Goal: Complete application form: Complete application form

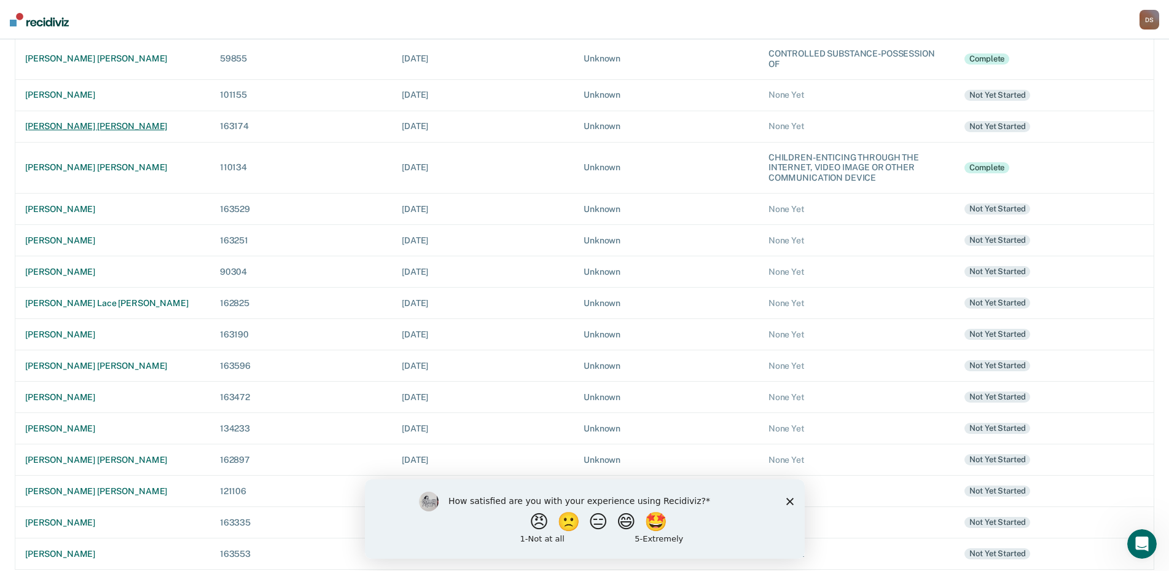
scroll to position [206, 0]
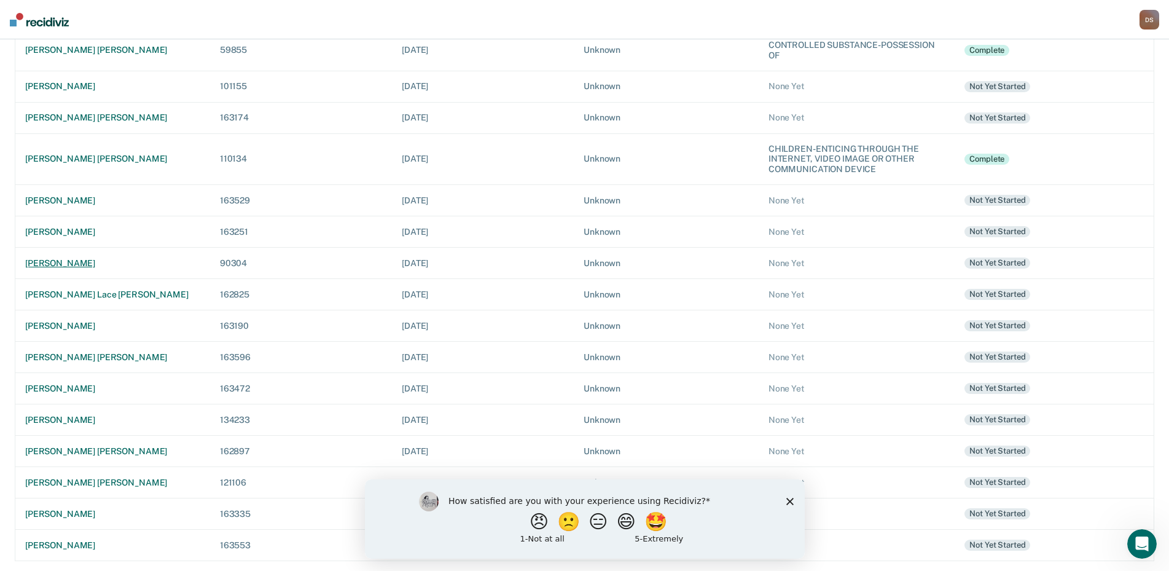
click at [65, 264] on div "[PERSON_NAME]" at bounding box center [112, 263] width 175 height 10
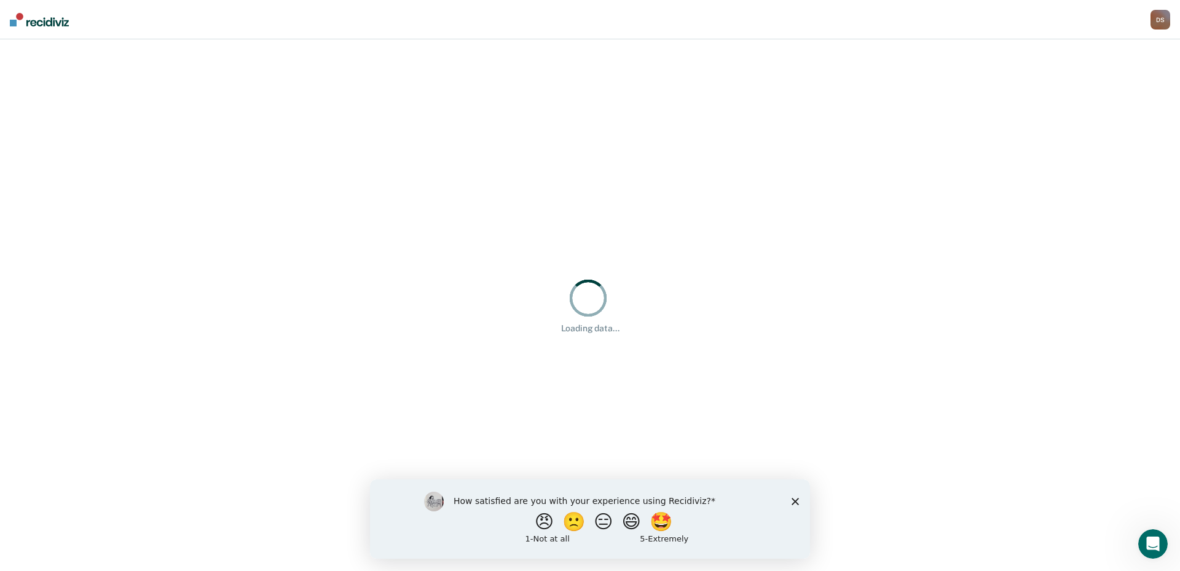
click at [798, 500] on icon "Close survey" at bounding box center [794, 500] width 7 height 7
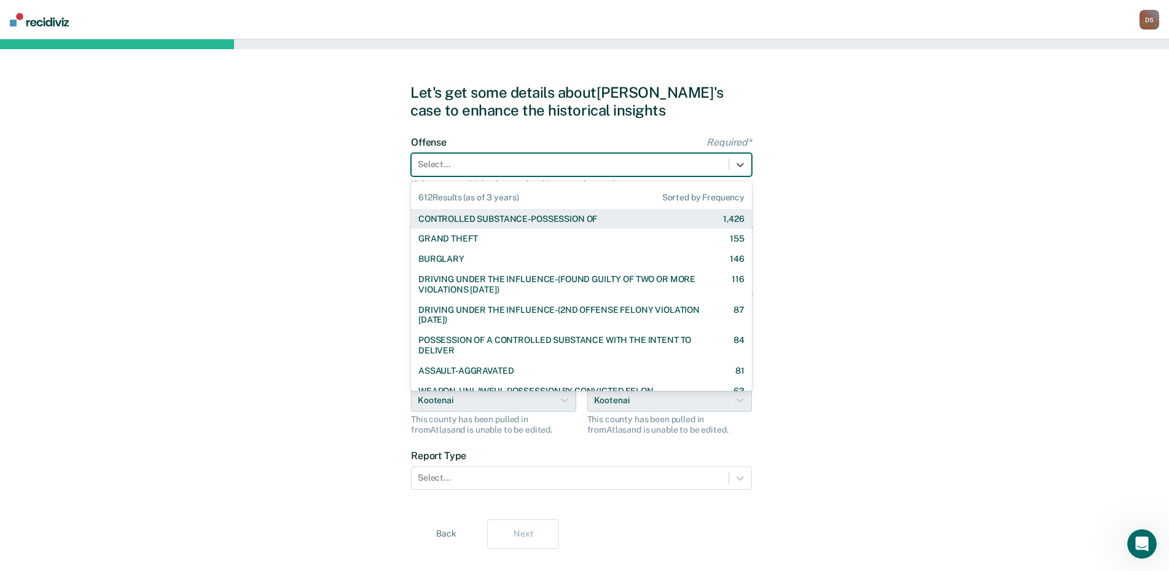
click at [444, 159] on div at bounding box center [570, 164] width 305 height 13
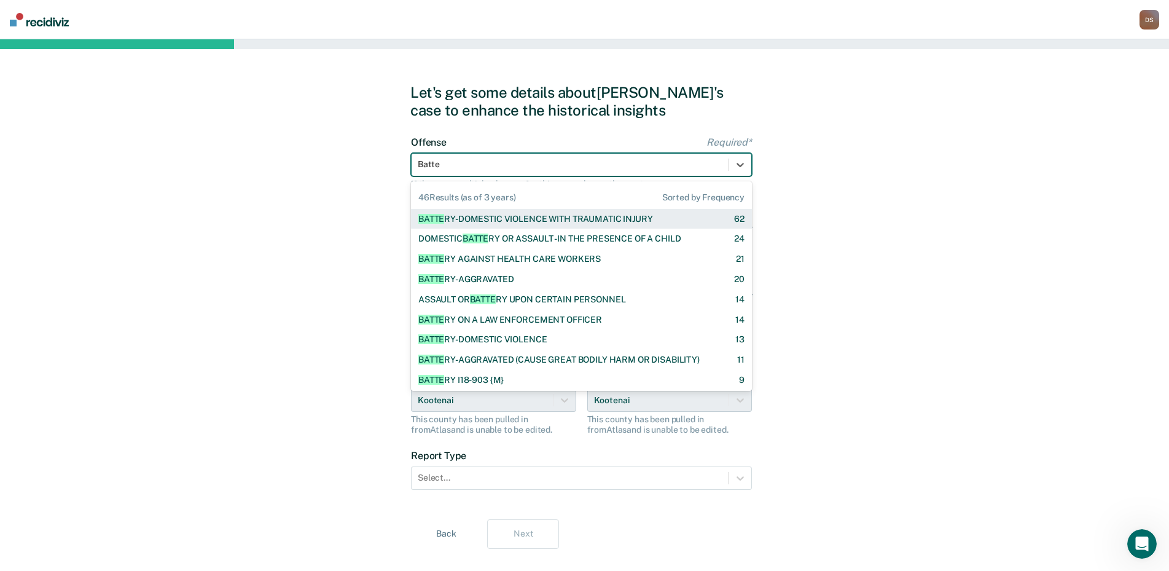
type input "Batter"
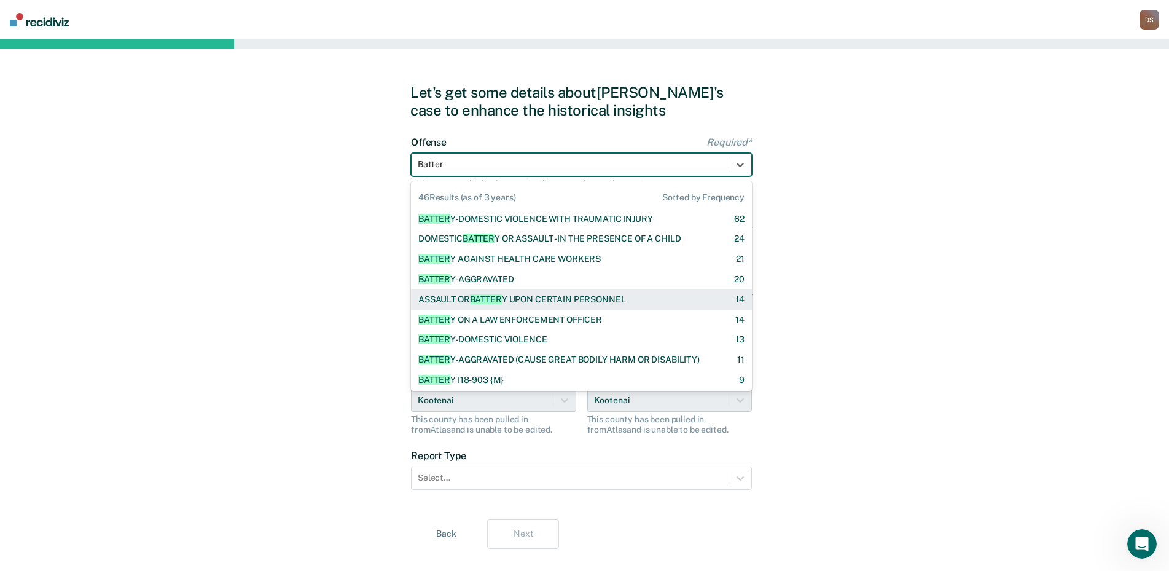
click at [514, 305] on div "ASSAULT OR BATTER Y UPON CERTAIN PERSONNEL 14" at bounding box center [581, 299] width 341 height 20
checkbox input "true"
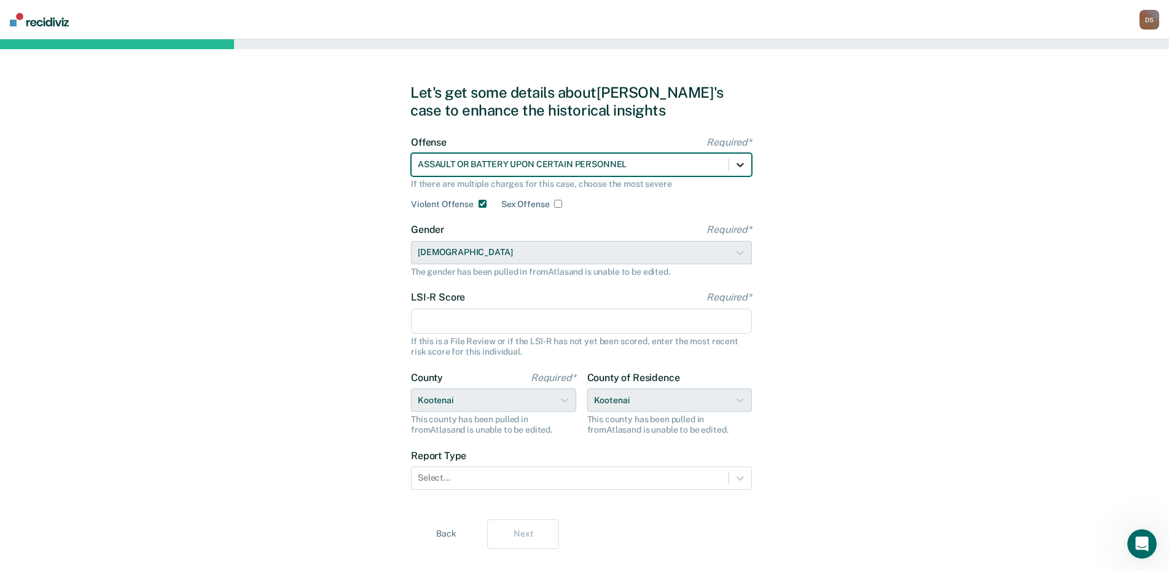
click at [742, 171] on div at bounding box center [740, 165] width 22 height 22
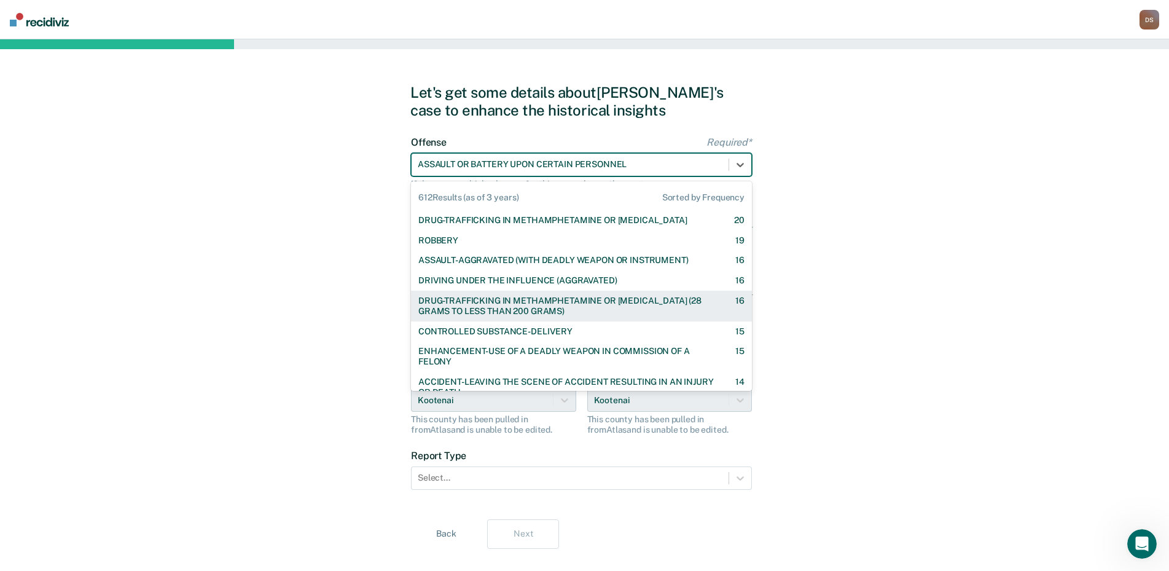
scroll to position [737, 0]
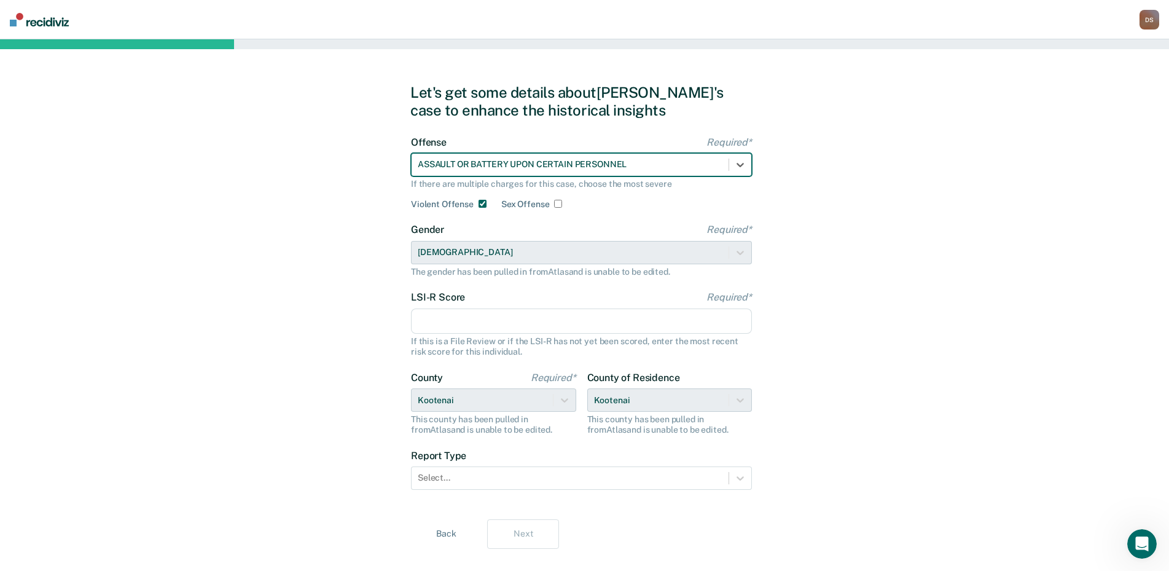
click at [618, 162] on div at bounding box center [570, 164] width 305 height 13
click at [653, 159] on div at bounding box center [570, 164] width 305 height 13
click at [631, 165] on div at bounding box center [570, 164] width 305 height 13
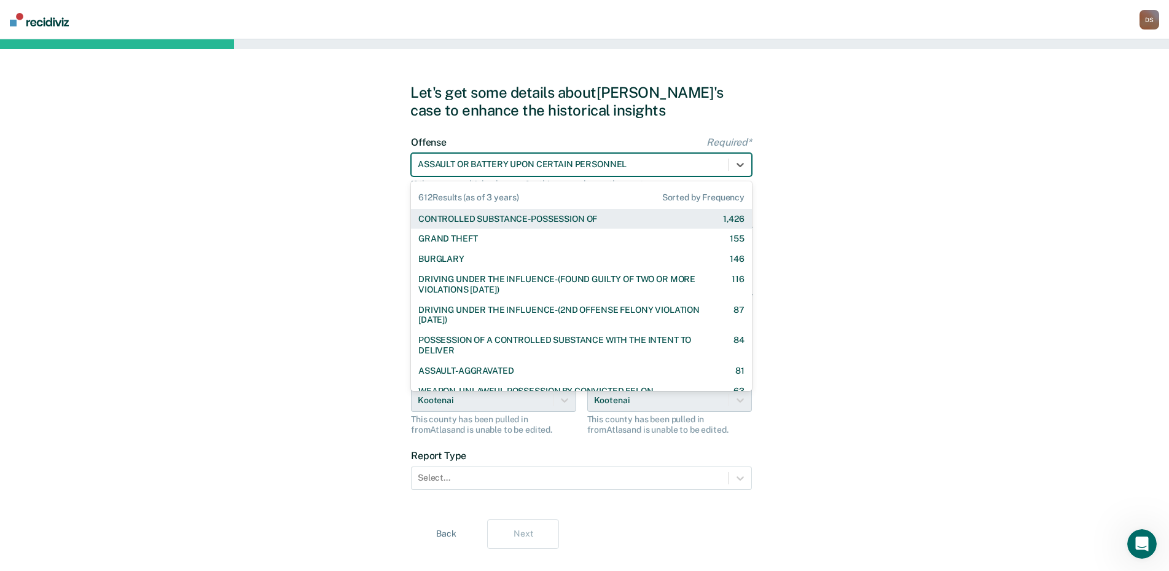
click at [631, 165] on div at bounding box center [570, 164] width 305 height 13
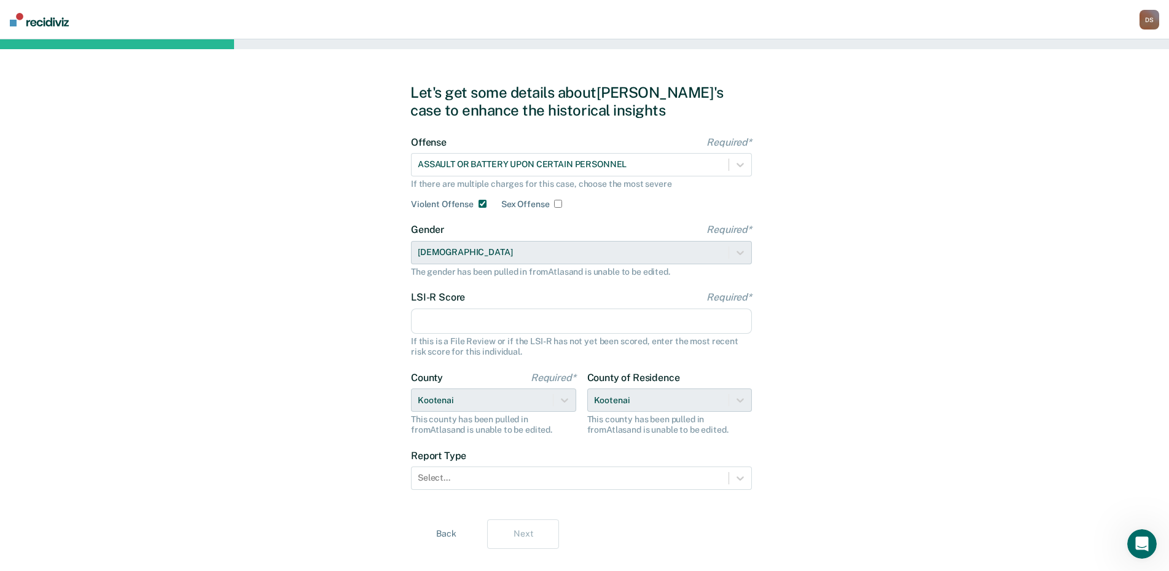
click at [440, 531] on button "Back" at bounding box center [446, 533] width 72 height 29
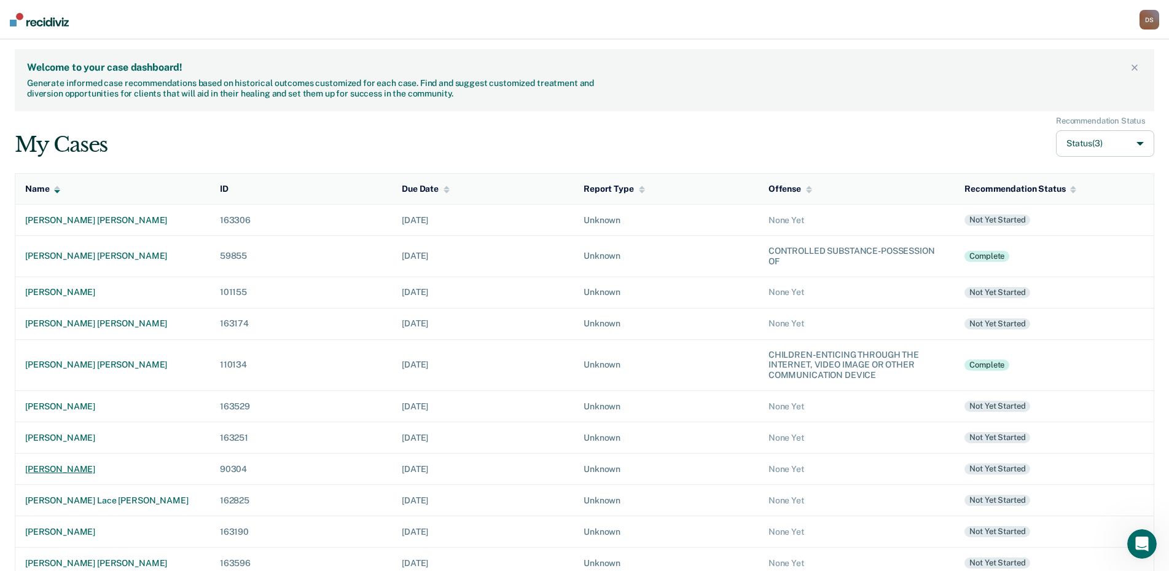
click at [55, 472] on div "[PERSON_NAME]" at bounding box center [112, 469] width 175 height 10
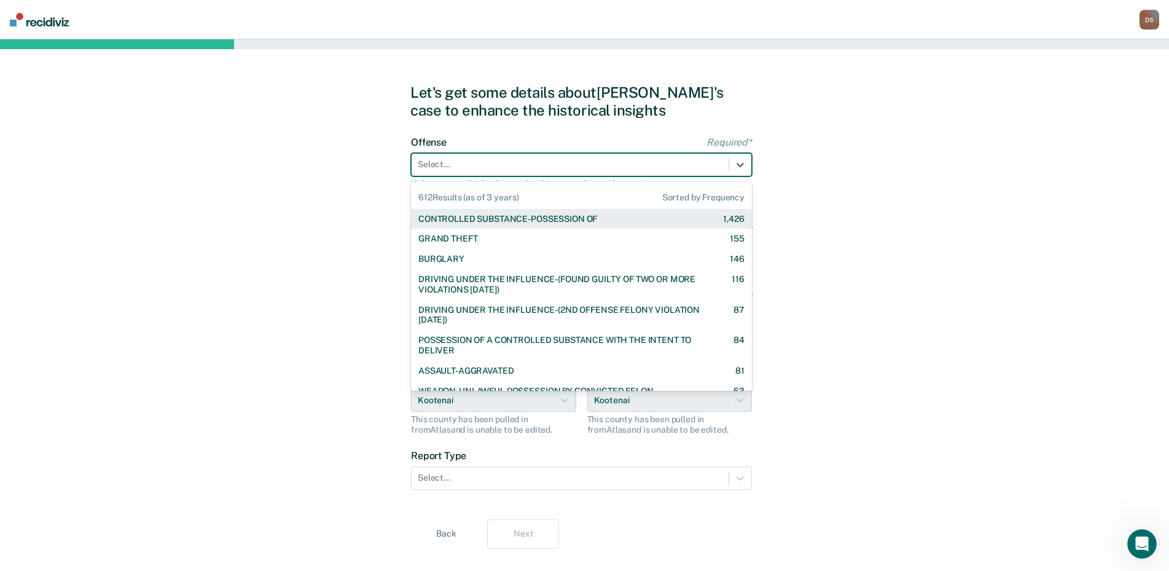
click at [443, 169] on div at bounding box center [570, 164] width 305 height 13
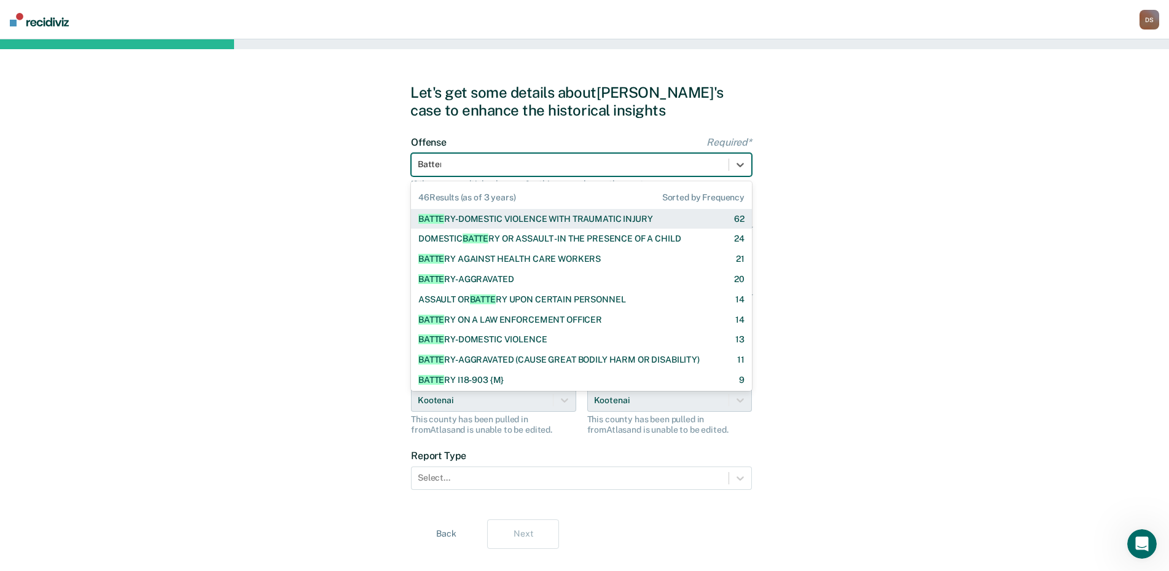
type input "Battery"
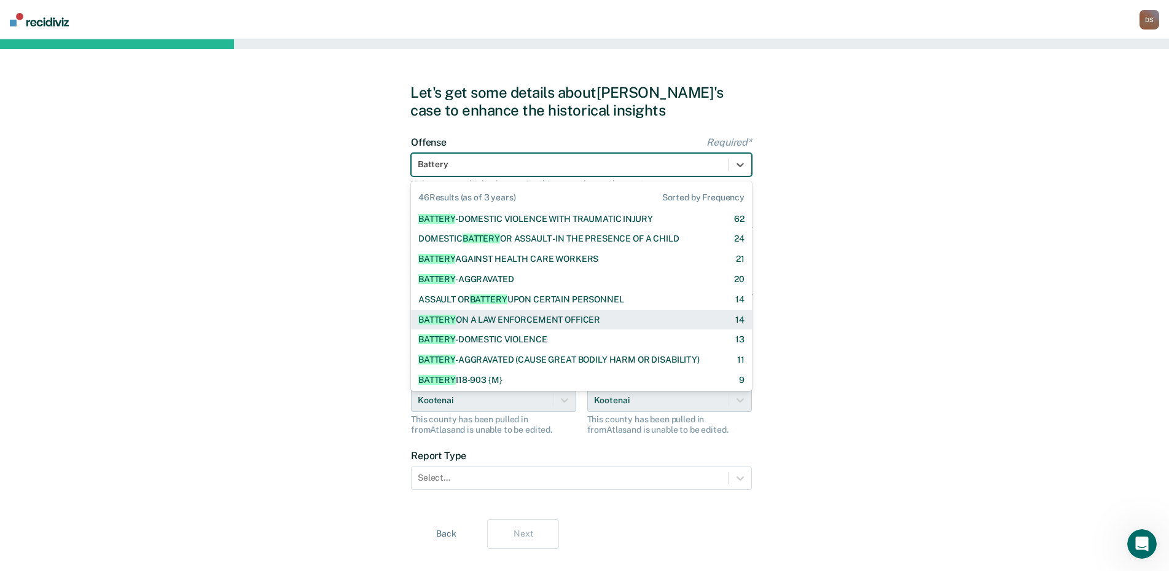
click at [567, 319] on div "BATTERY ON A LAW ENFORCEMENT OFFICER" at bounding box center [509, 320] width 182 height 10
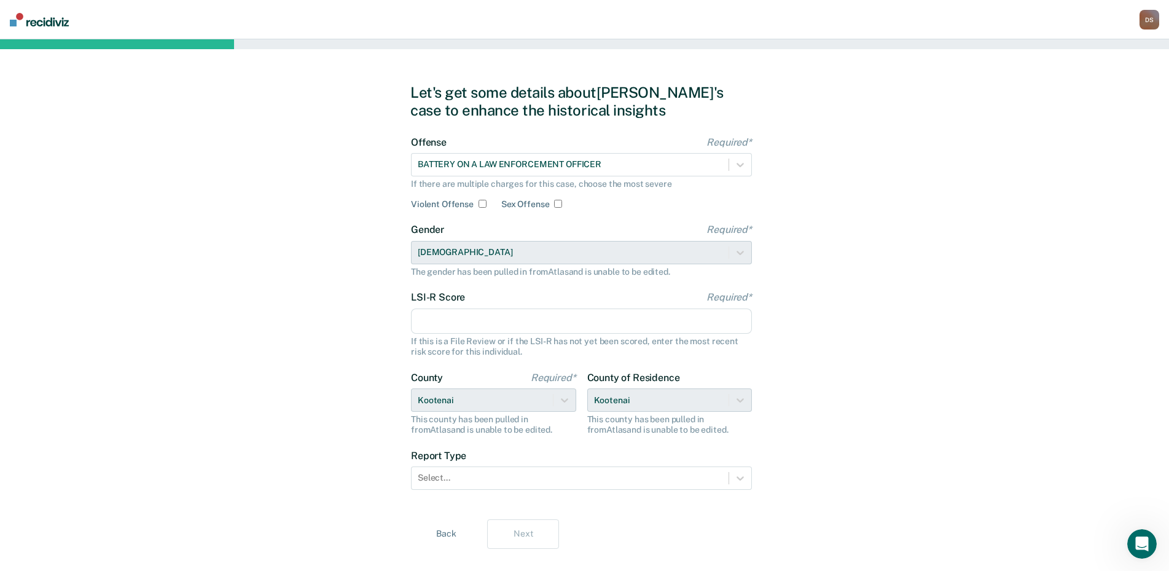
click at [450, 324] on input "LSI-R Score Required*" at bounding box center [581, 321] width 341 height 26
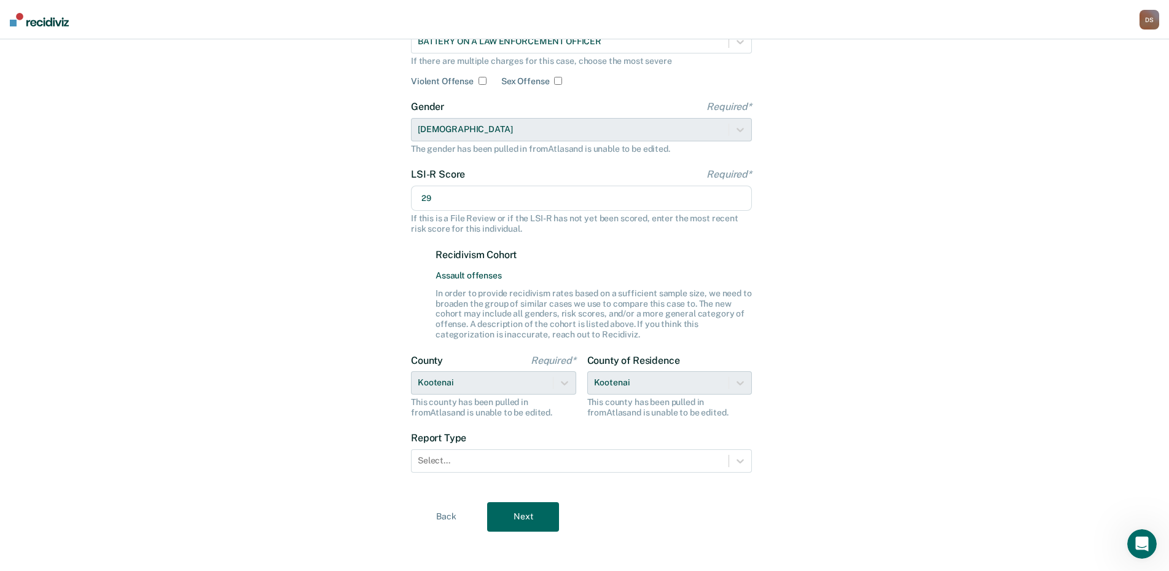
scroll to position [128, 0]
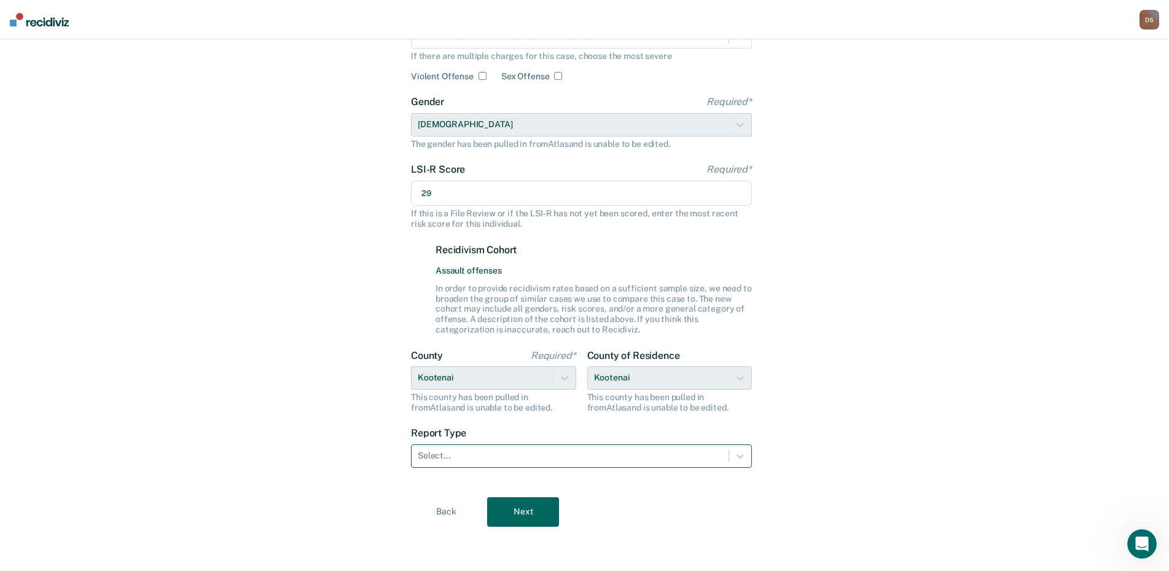
type input "29"
click at [435, 460] on div at bounding box center [570, 455] width 305 height 13
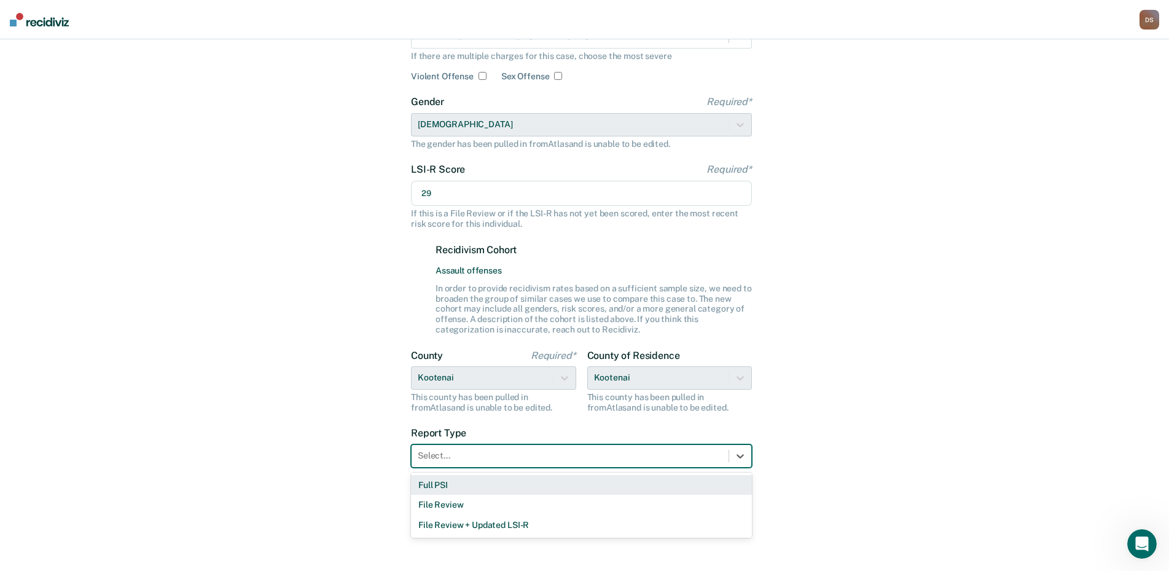
click at [467, 489] on div "Full PSI" at bounding box center [581, 485] width 341 height 20
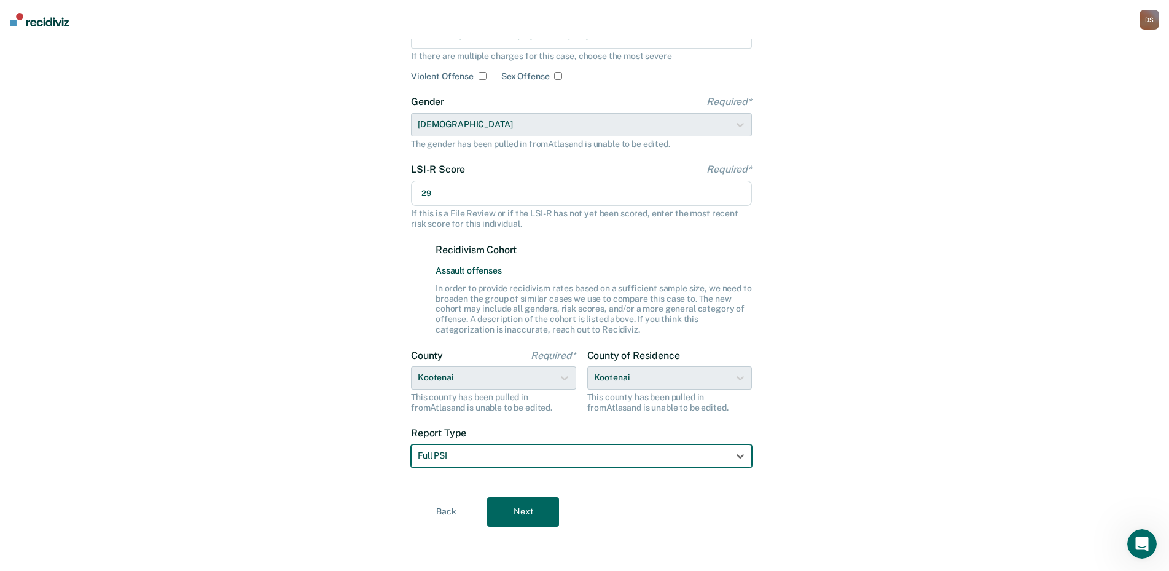
click at [528, 506] on button "Next" at bounding box center [523, 511] width 72 height 29
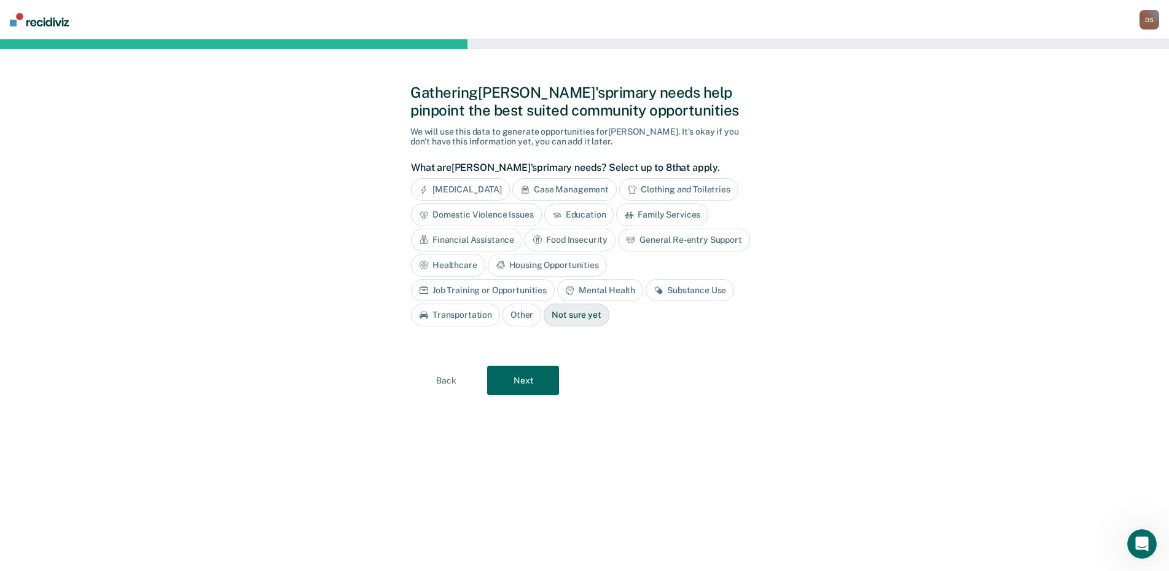
scroll to position [0, 0]
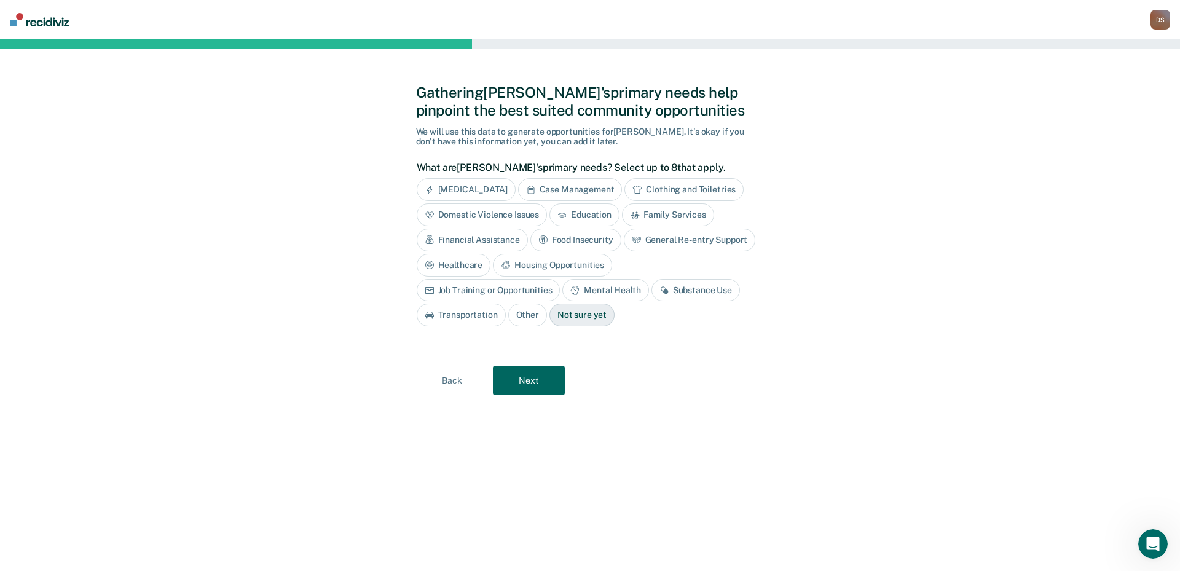
click at [591, 187] on div "Case Management" at bounding box center [570, 189] width 104 height 23
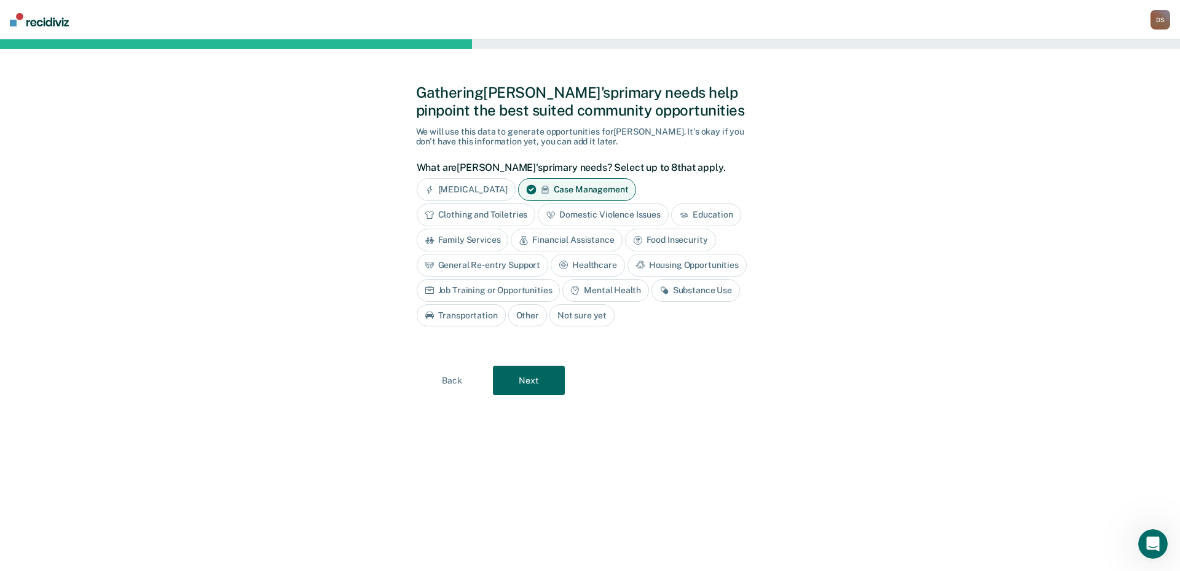
click at [480, 186] on div "[MEDICAL_DATA]" at bounding box center [466, 189] width 99 height 23
click at [683, 239] on div "Food Insecurity" at bounding box center [670, 240] width 91 height 23
click at [562, 238] on div "Financial Assistance" at bounding box center [566, 240] width 111 height 23
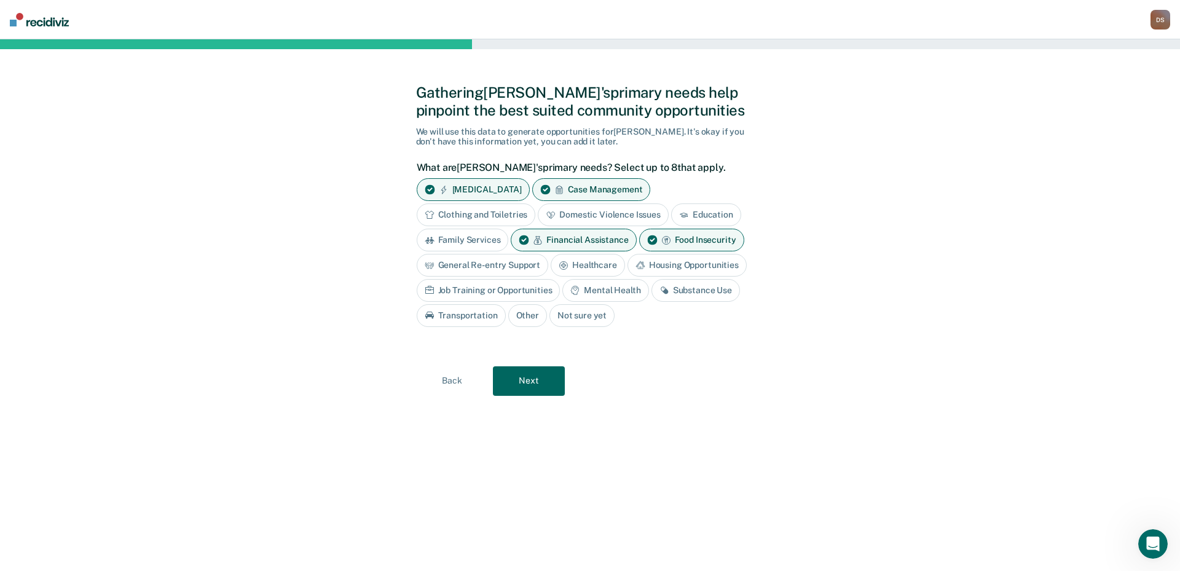
click at [689, 266] on div "Housing Opportunities" at bounding box center [686, 265] width 119 height 23
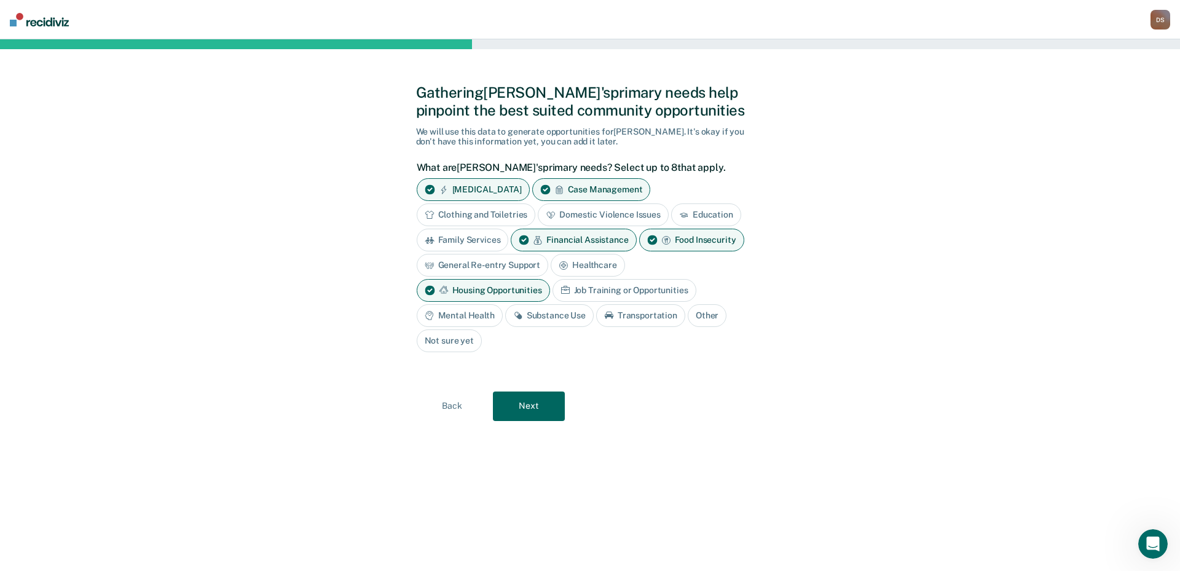
click at [642, 317] on div "Transportation" at bounding box center [640, 315] width 89 height 23
click at [528, 408] on button "Next" at bounding box center [529, 405] width 72 height 29
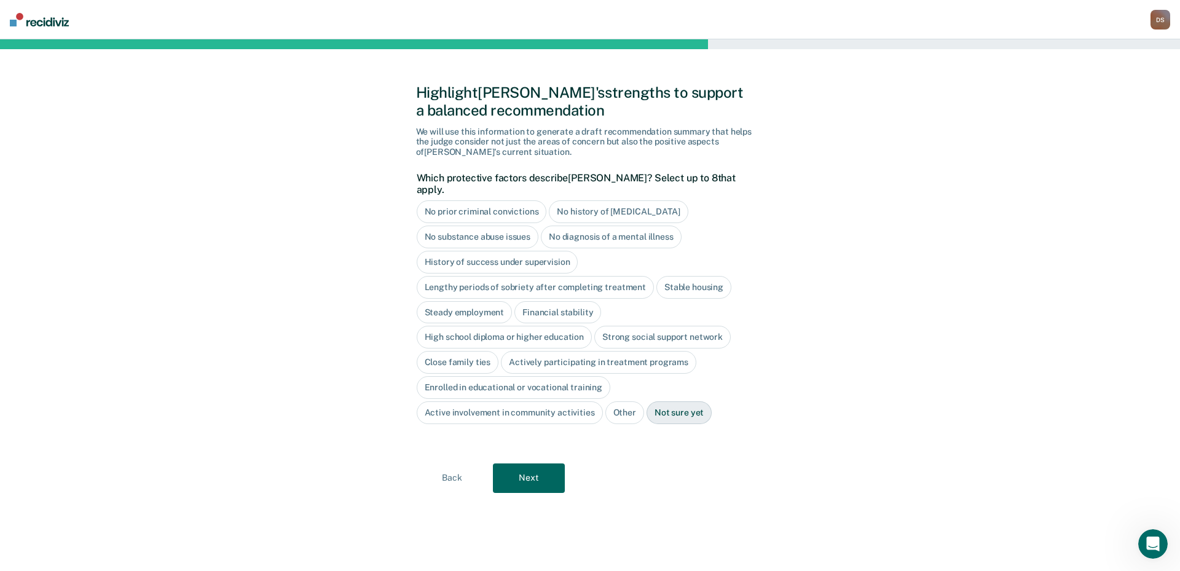
click at [568, 331] on div "High school diploma or higher education" at bounding box center [505, 337] width 176 height 23
click at [523, 466] on button "Next" at bounding box center [529, 477] width 72 height 29
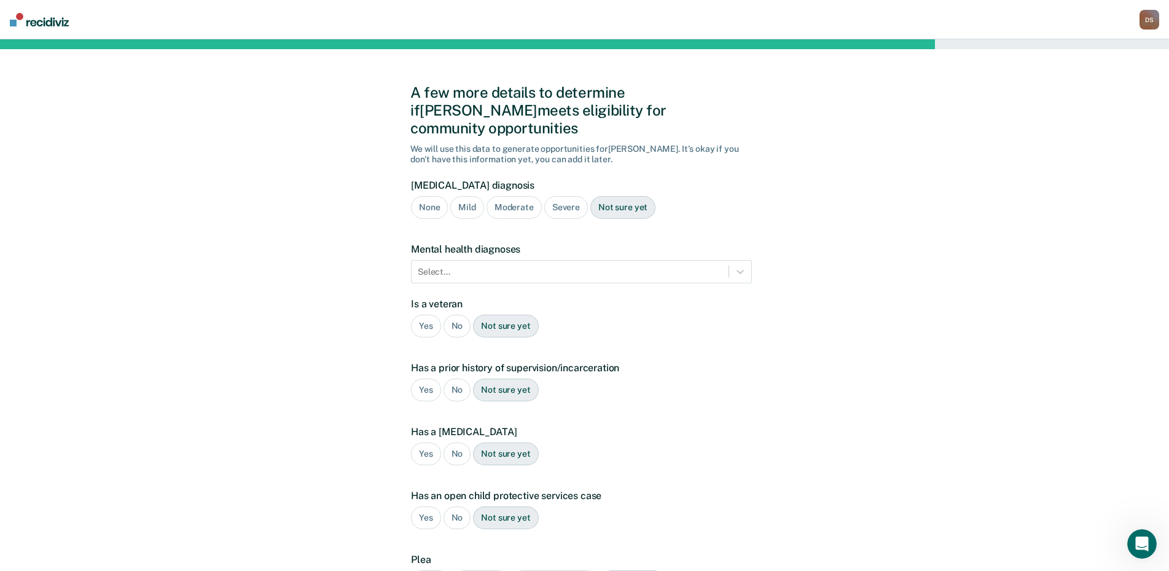
click at [430, 196] on div "None" at bounding box center [429, 207] width 37 height 23
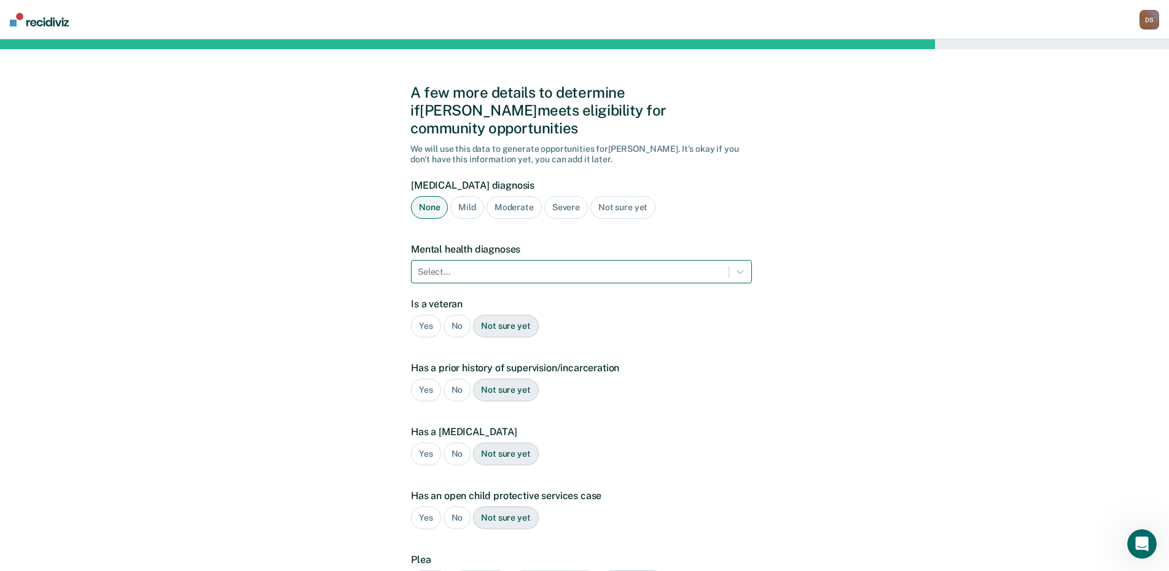
click at [460, 265] on div at bounding box center [570, 271] width 305 height 13
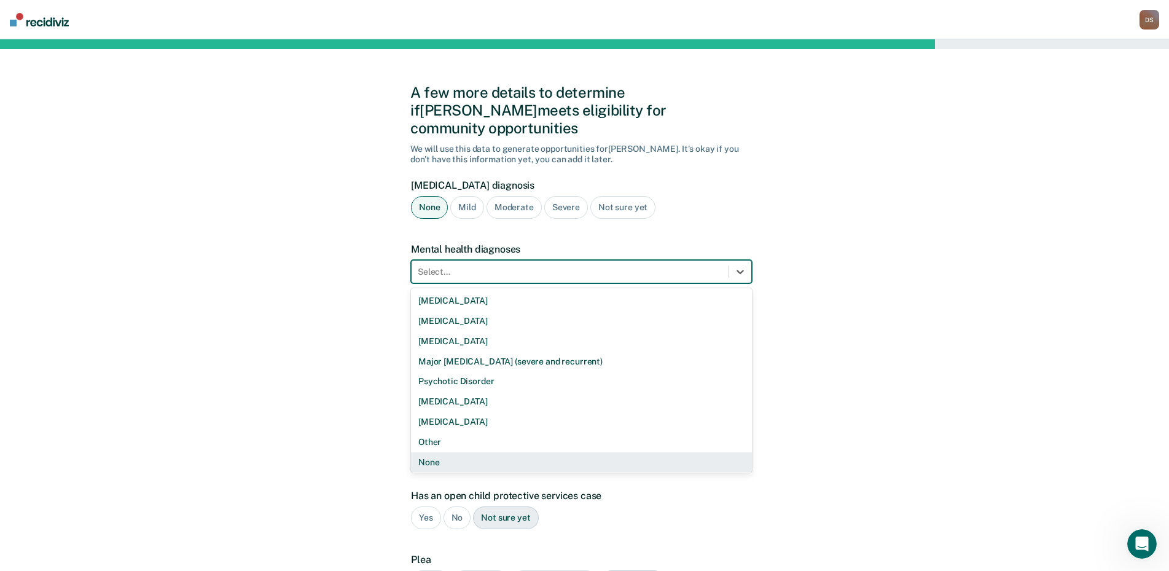
click at [442, 452] on div "None" at bounding box center [581, 462] width 341 height 20
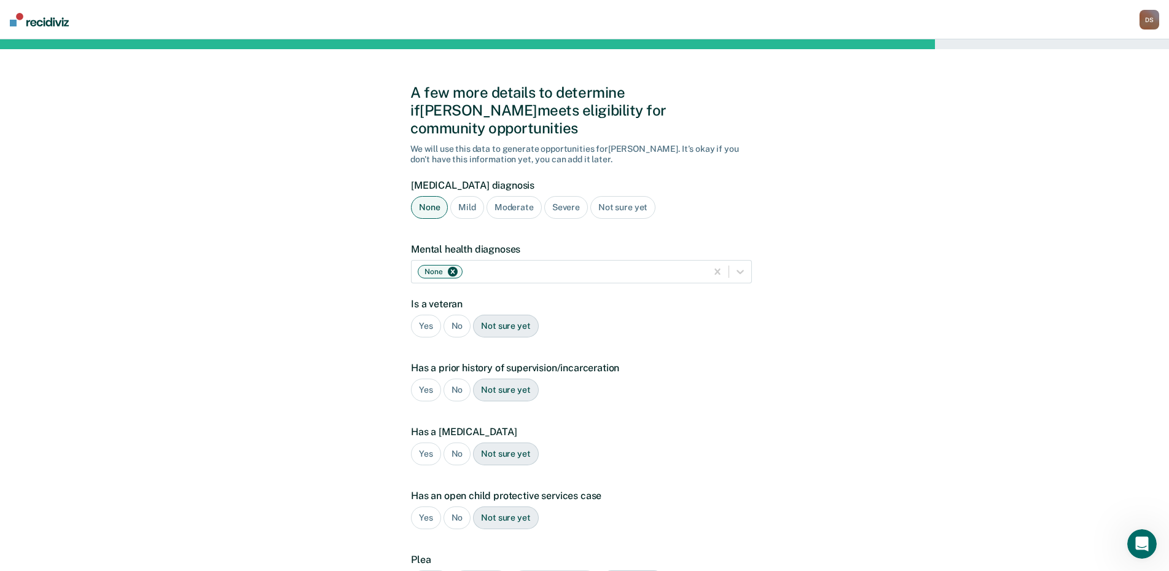
click at [461, 315] on div "No" at bounding box center [458, 326] width 28 height 23
click at [420, 378] on div "Yes" at bounding box center [426, 389] width 30 height 23
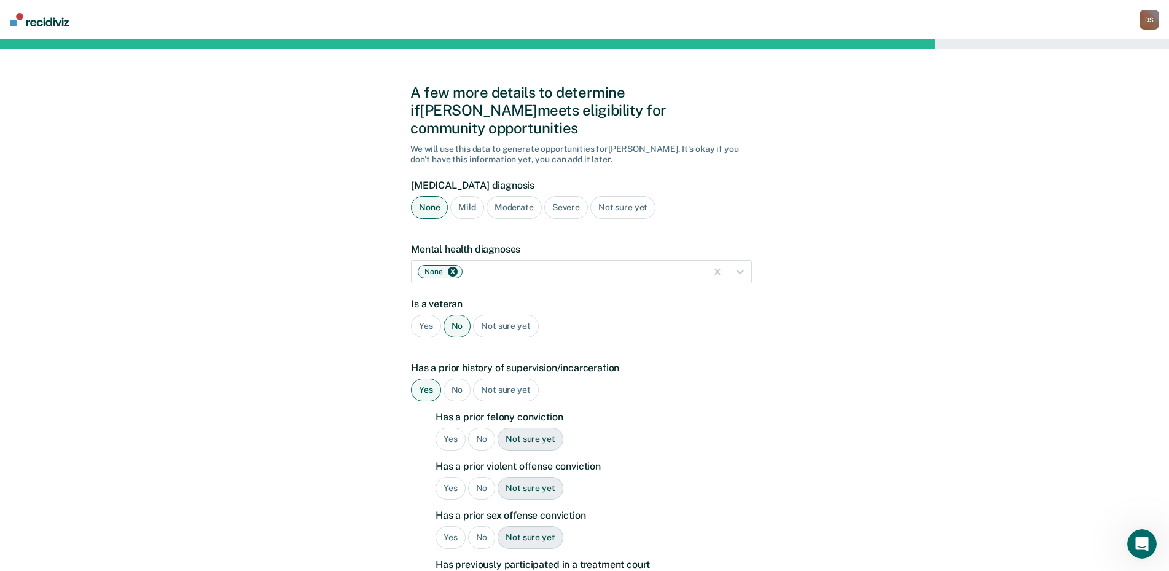
click at [452, 428] on div "Yes" at bounding box center [451, 439] width 30 height 23
click at [454, 477] on div "Yes" at bounding box center [451, 488] width 30 height 23
click at [478, 526] on div "No" at bounding box center [482, 537] width 28 height 23
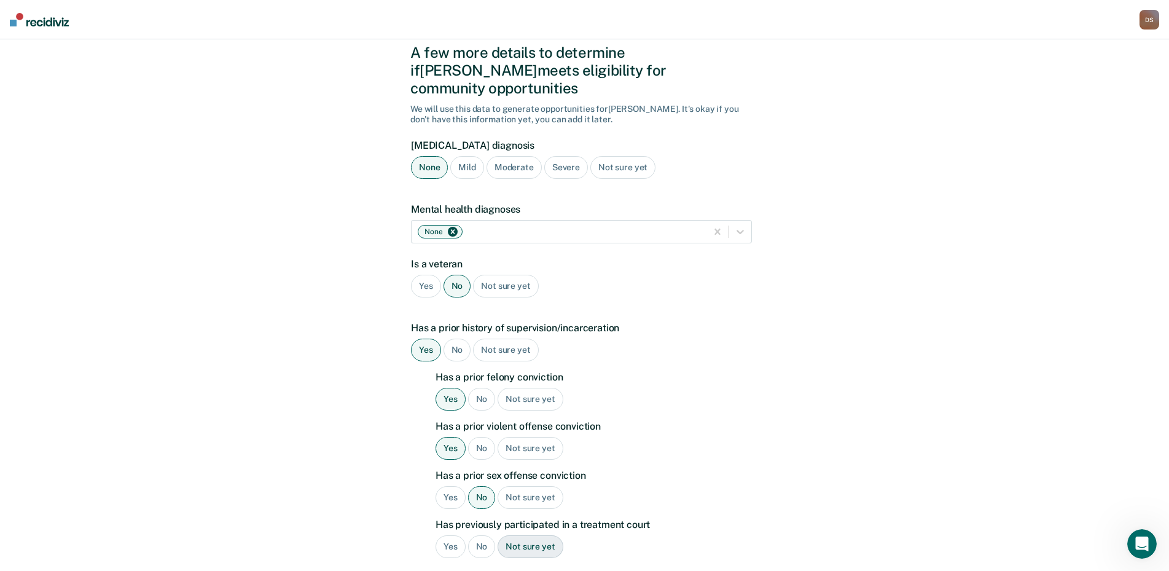
scroll to position [61, 0]
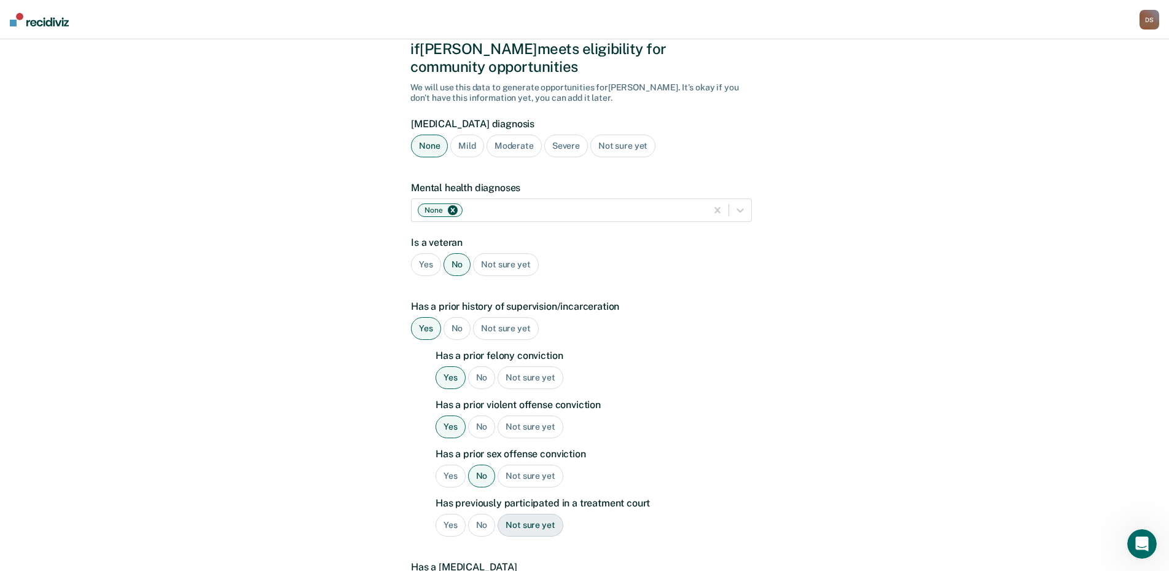
click at [480, 514] on div "No" at bounding box center [482, 525] width 28 height 23
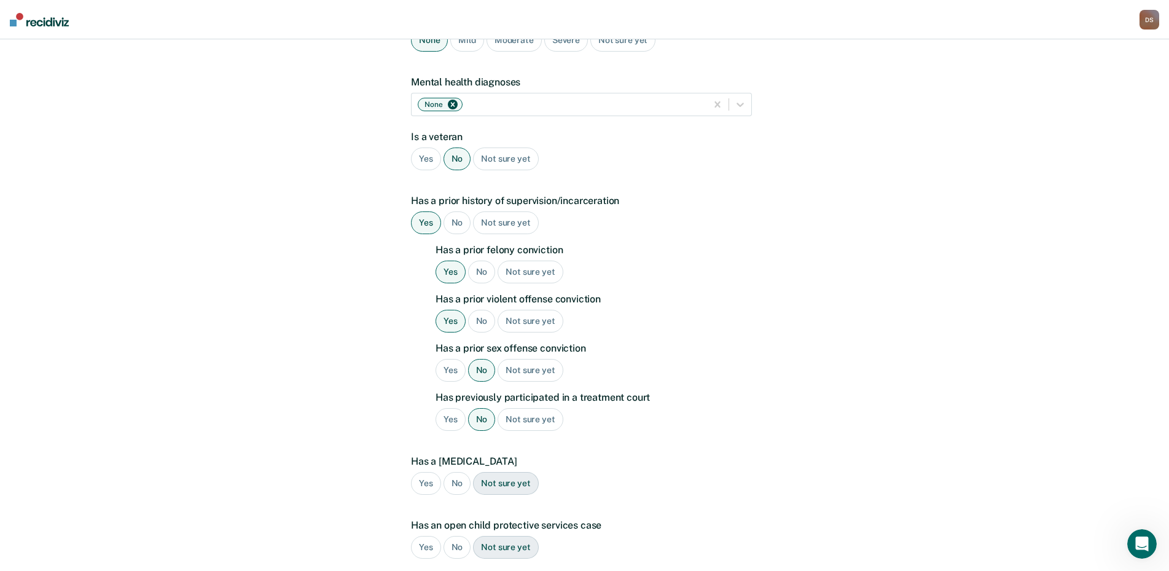
scroll to position [184, 0]
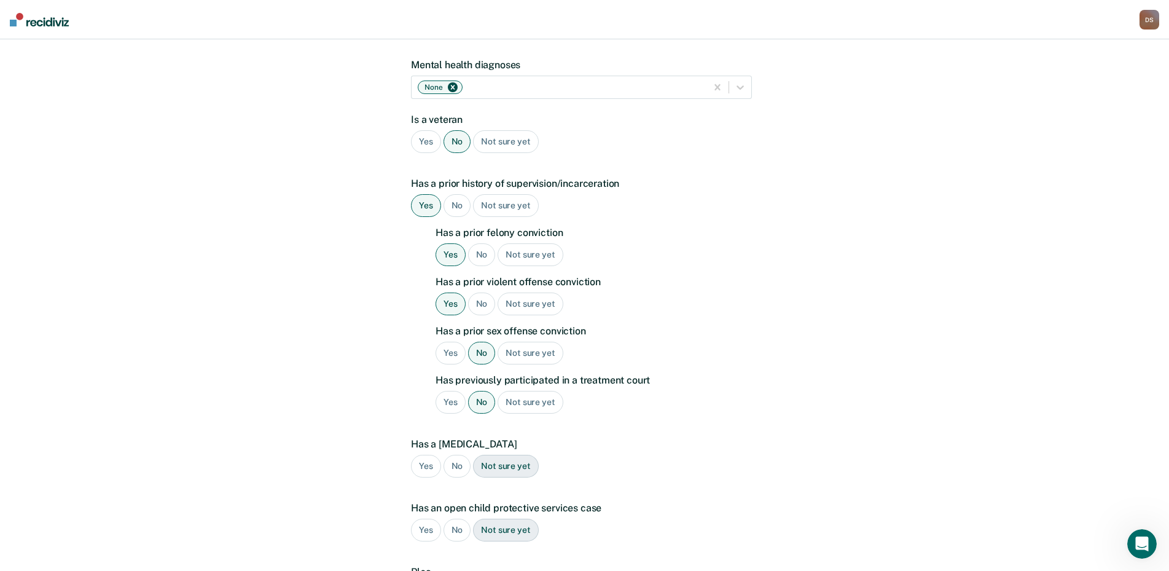
click at [458, 455] on div "No" at bounding box center [458, 466] width 28 height 23
click at [456, 519] on div "No" at bounding box center [458, 530] width 28 height 23
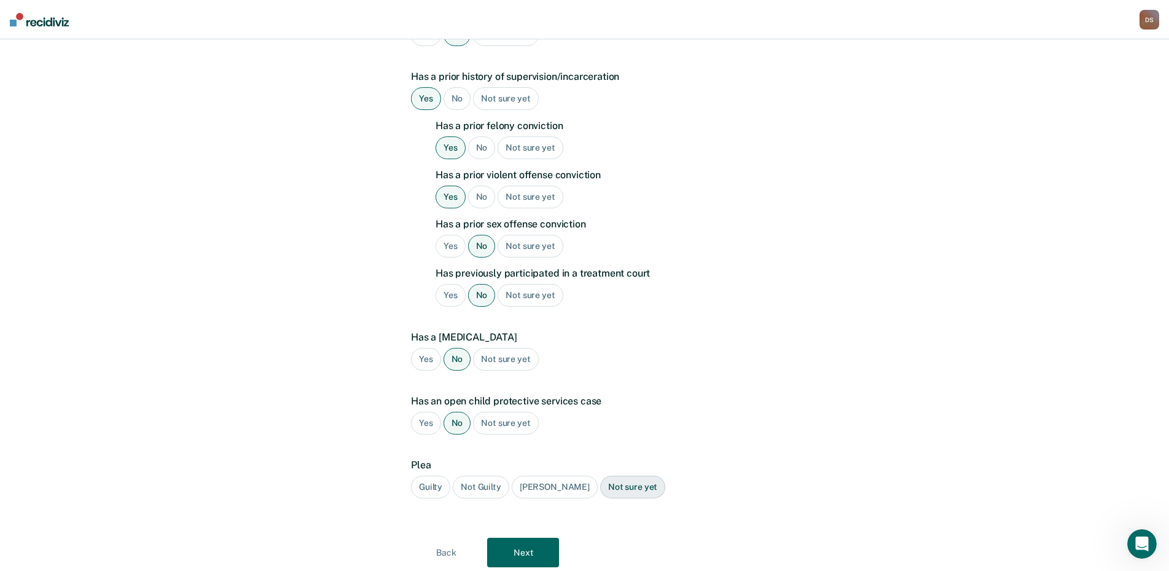
scroll to position [307, 0]
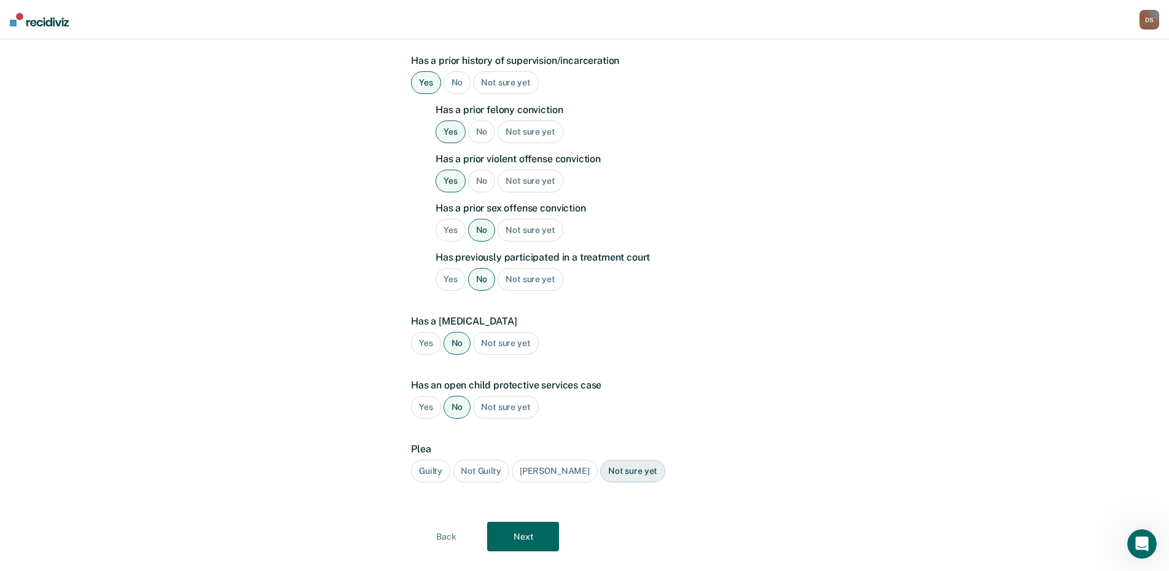
click at [437, 460] on div "Guilty" at bounding box center [430, 471] width 39 height 23
click at [531, 522] on button "Next" at bounding box center [523, 536] width 72 height 29
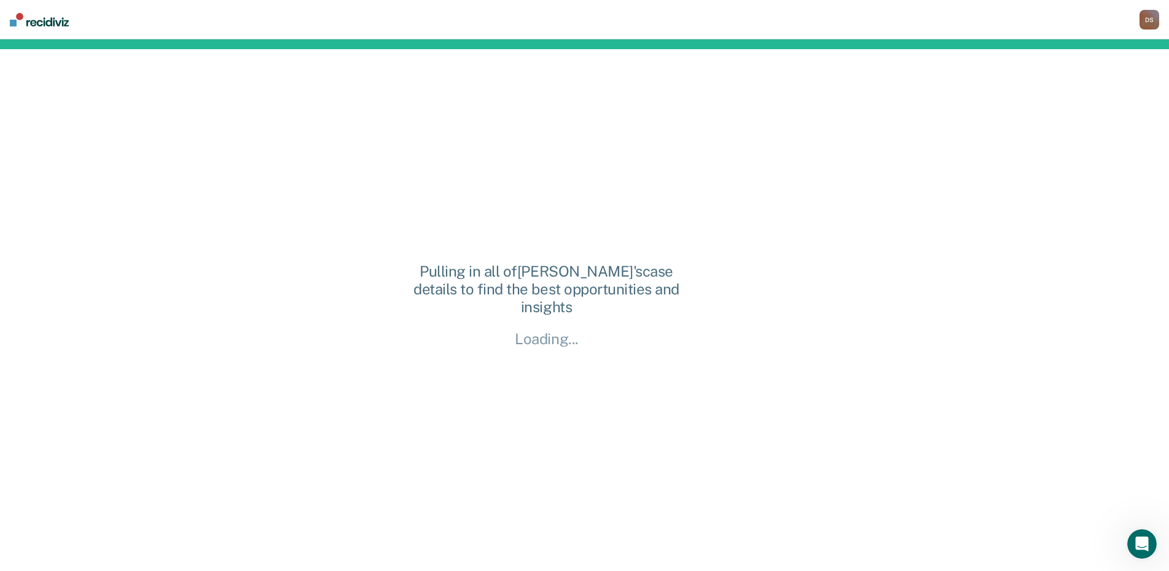
scroll to position [0, 0]
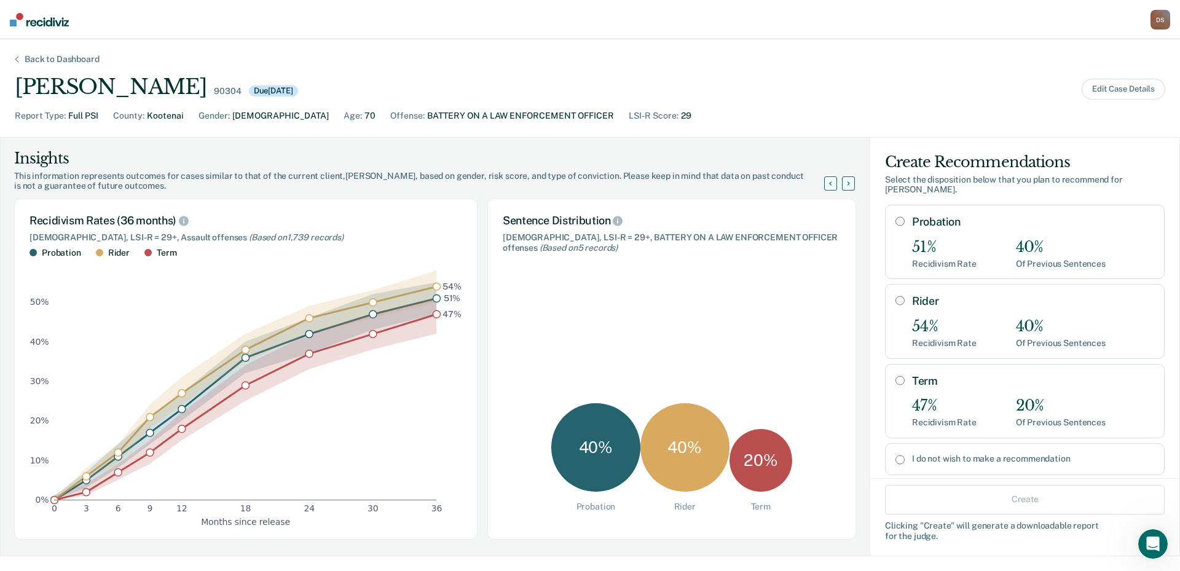
click at [895, 375] on input "Term" at bounding box center [899, 380] width 9 height 10
radio input "true"
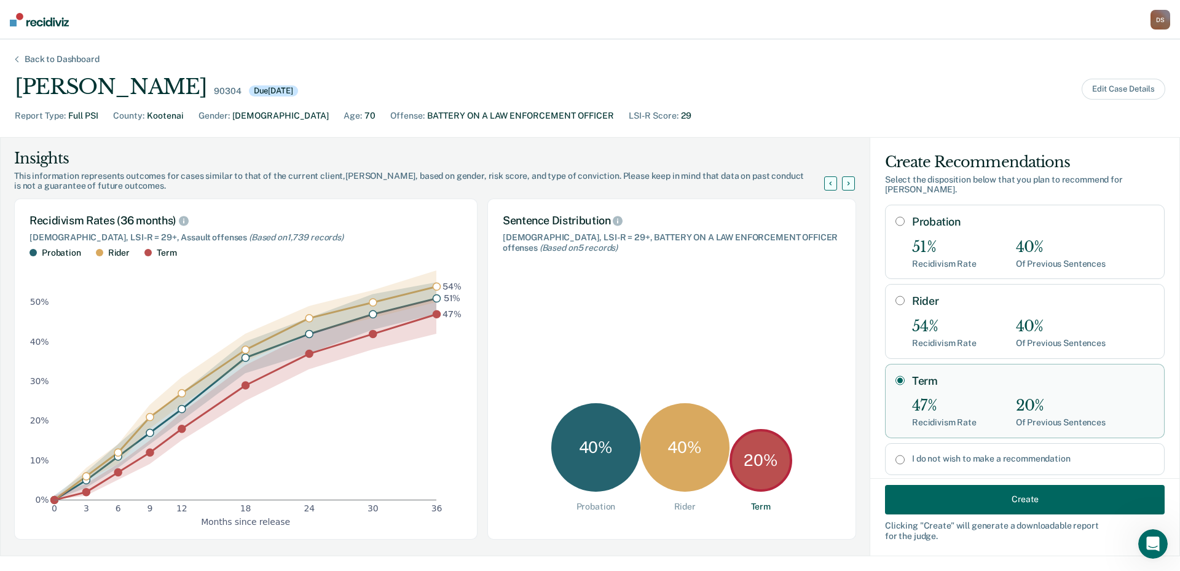
click at [970, 504] on button "Create" at bounding box center [1025, 498] width 280 height 29
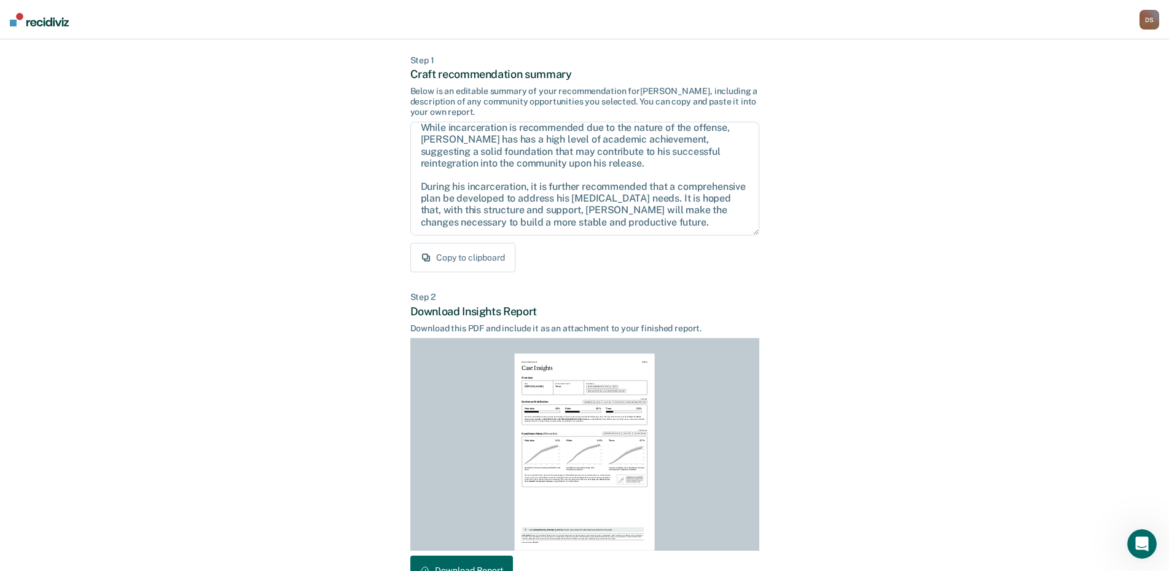
scroll to position [130, 0]
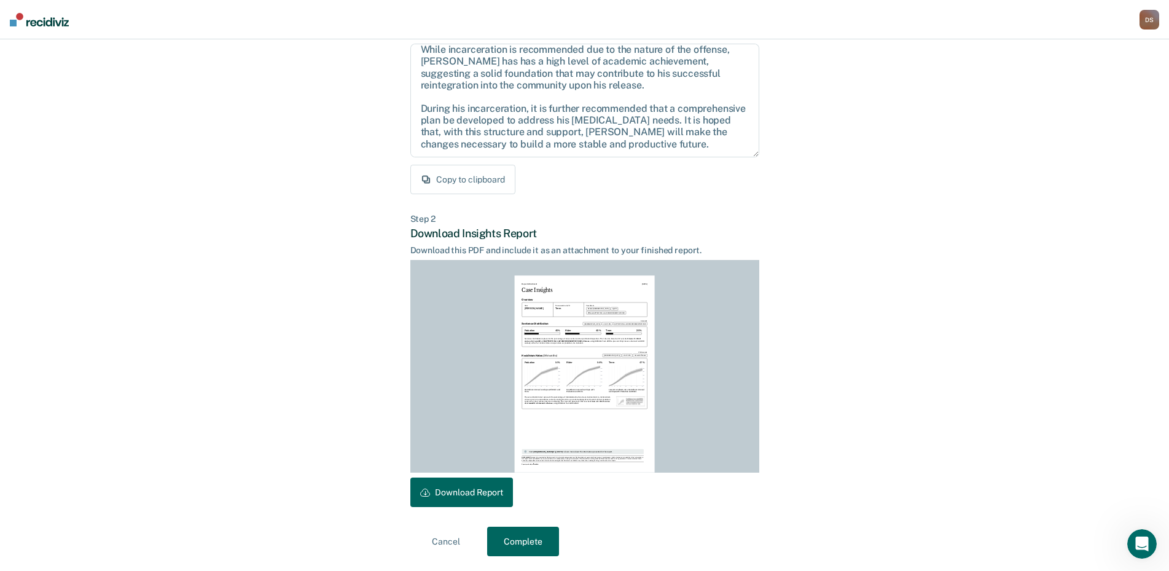
click at [458, 493] on button "Download Report" at bounding box center [461, 491] width 103 height 29
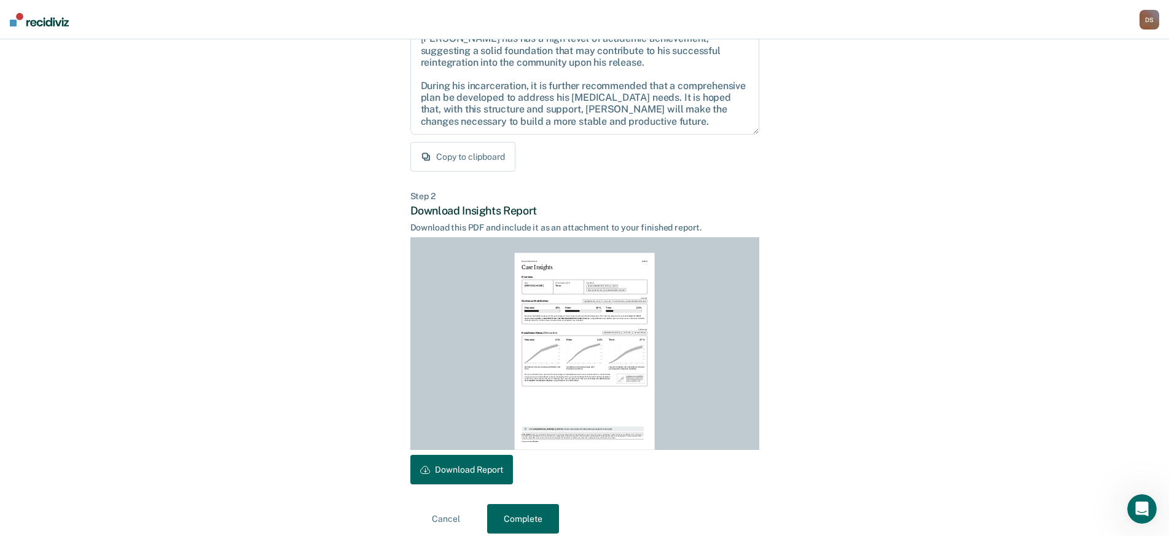
scroll to position [165, 0]
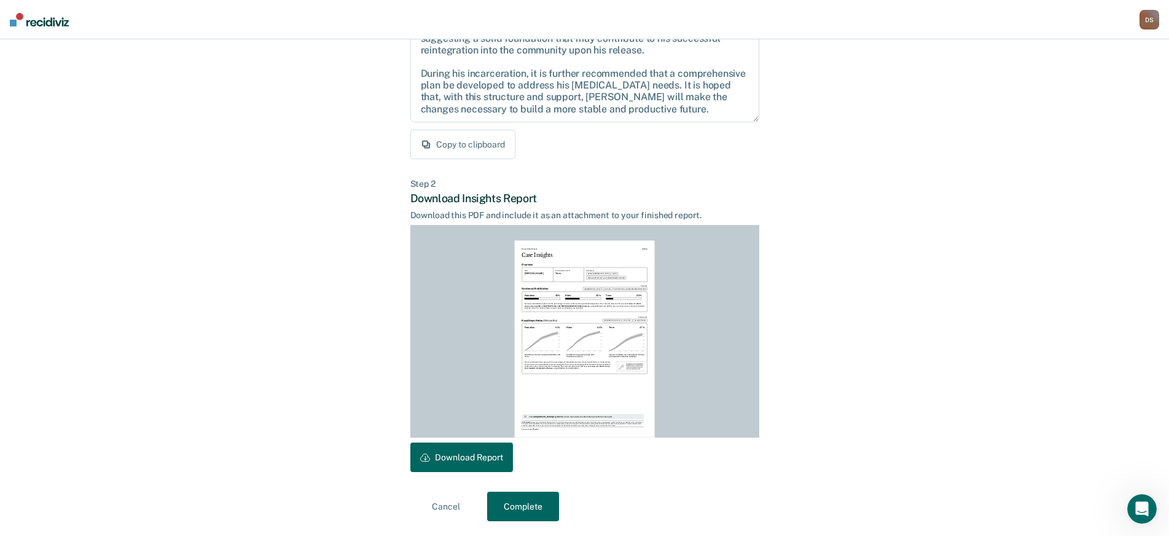
click at [521, 515] on button "Complete" at bounding box center [523, 506] width 72 height 29
click at [521, 509] on button "Complete" at bounding box center [523, 506] width 72 height 29
